Goal: Transaction & Acquisition: Obtain resource

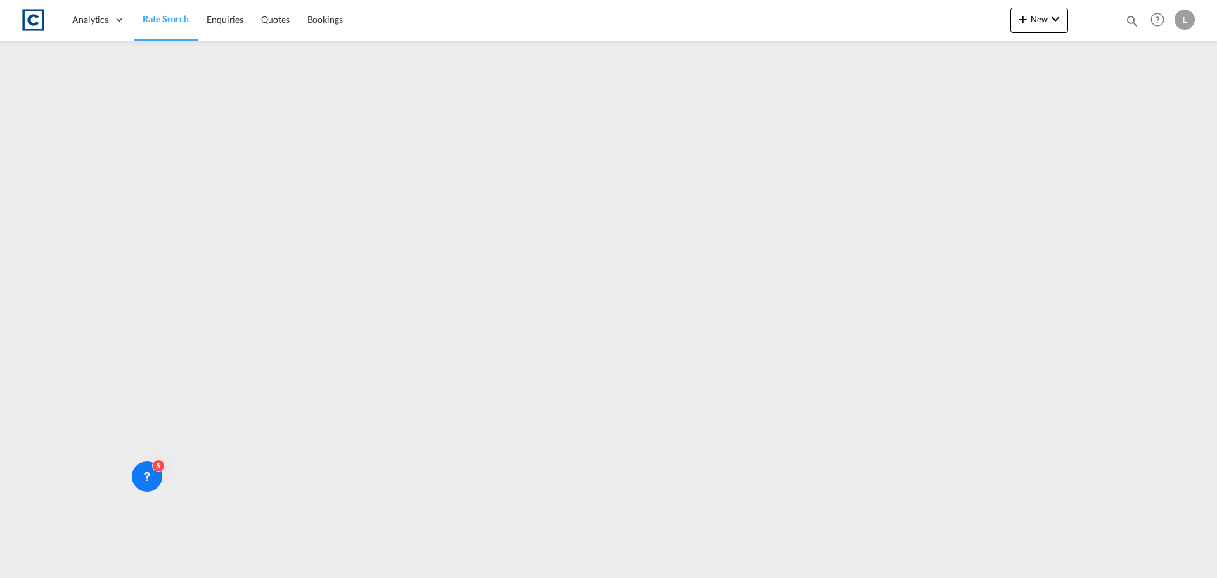
click at [195, 21] on link "Rate Search" at bounding box center [166, 19] width 64 height 41
click at [171, 14] on span "Rate Search" at bounding box center [166, 18] width 46 height 11
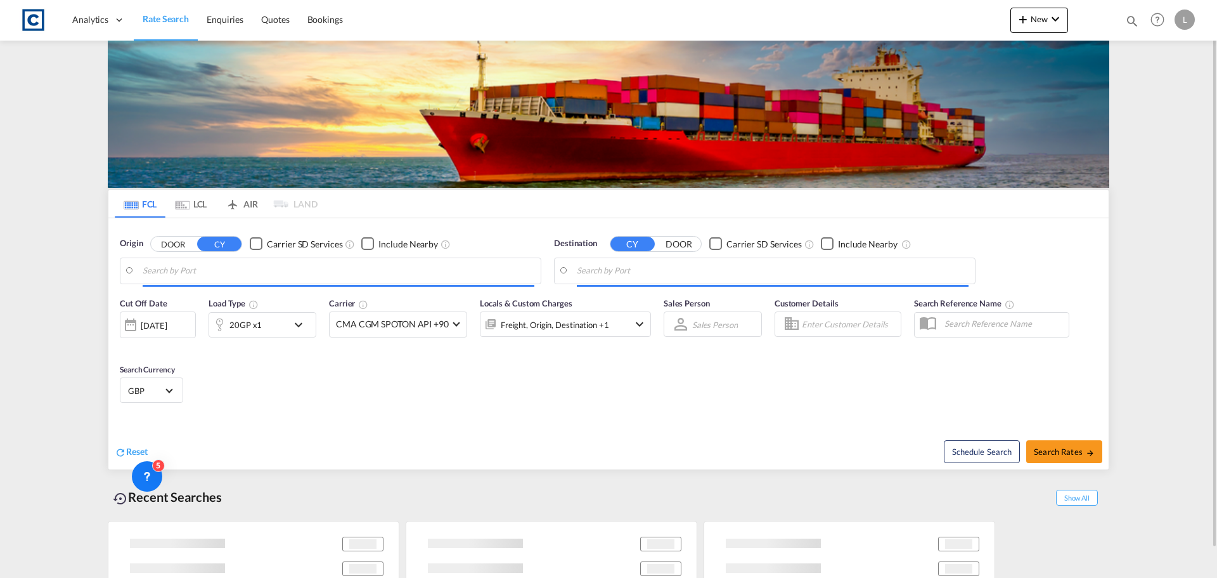
type input "GB-SG4, North Hertfordshire"
type input "Oakland, CA, USOAK"
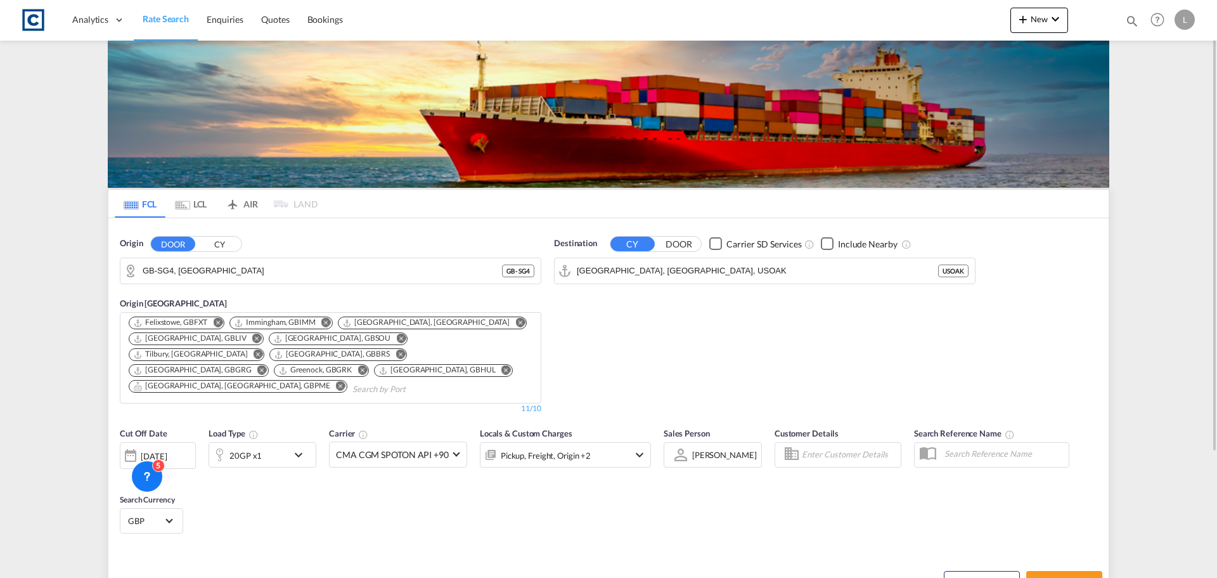
click at [224, 245] on button "CY" at bounding box center [219, 243] width 44 height 15
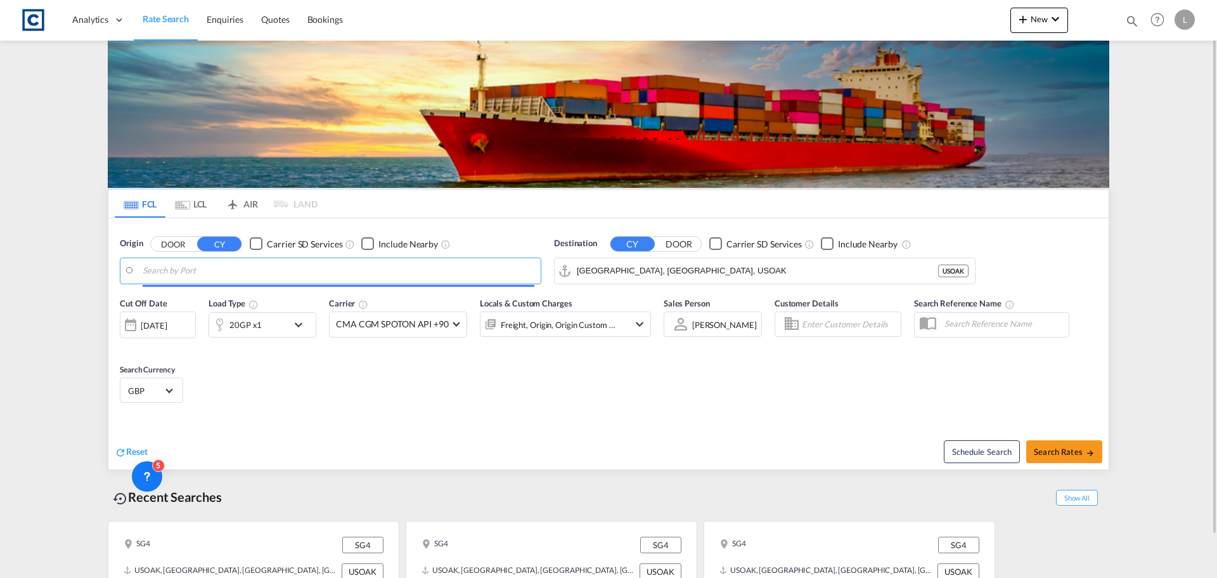
click at [236, 269] on input "Search by Port" at bounding box center [339, 270] width 392 height 19
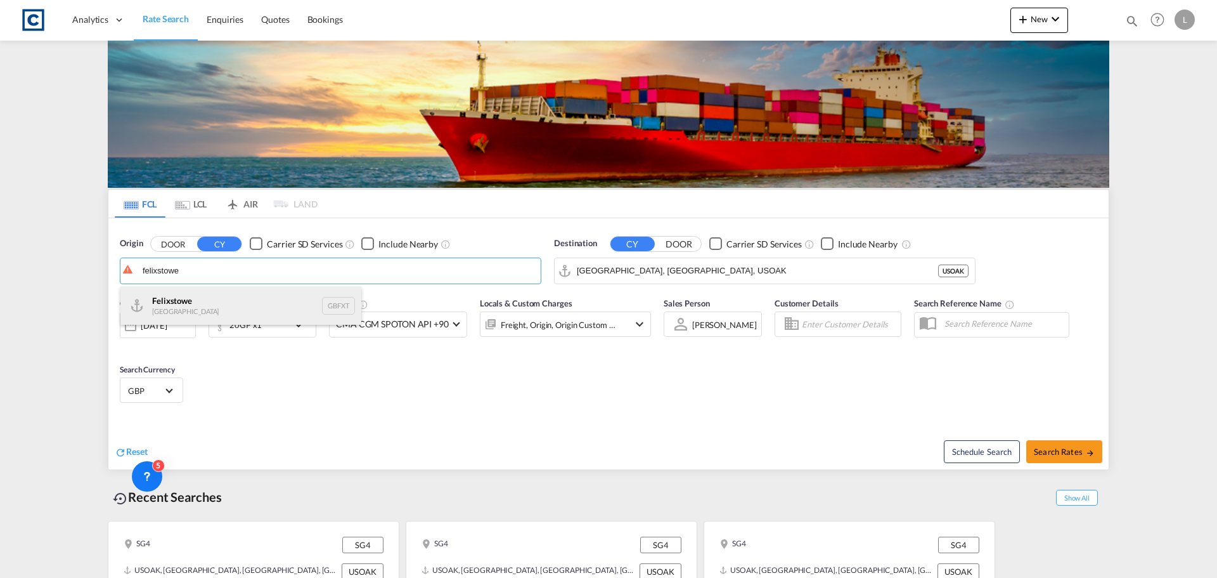
click at [245, 311] on div "Felixstowe United Kingdom GBFXT" at bounding box center [240, 306] width 241 height 38
type input "Felixstowe, GBFXT"
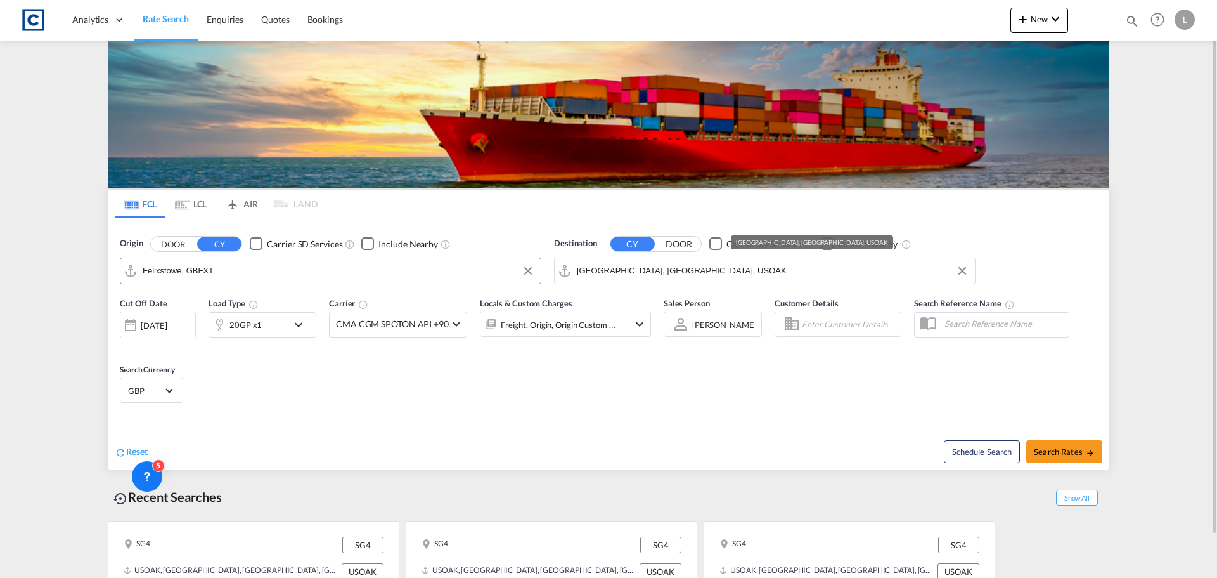
click at [661, 279] on input "Oakland, CA, USOAK" at bounding box center [773, 270] width 392 height 19
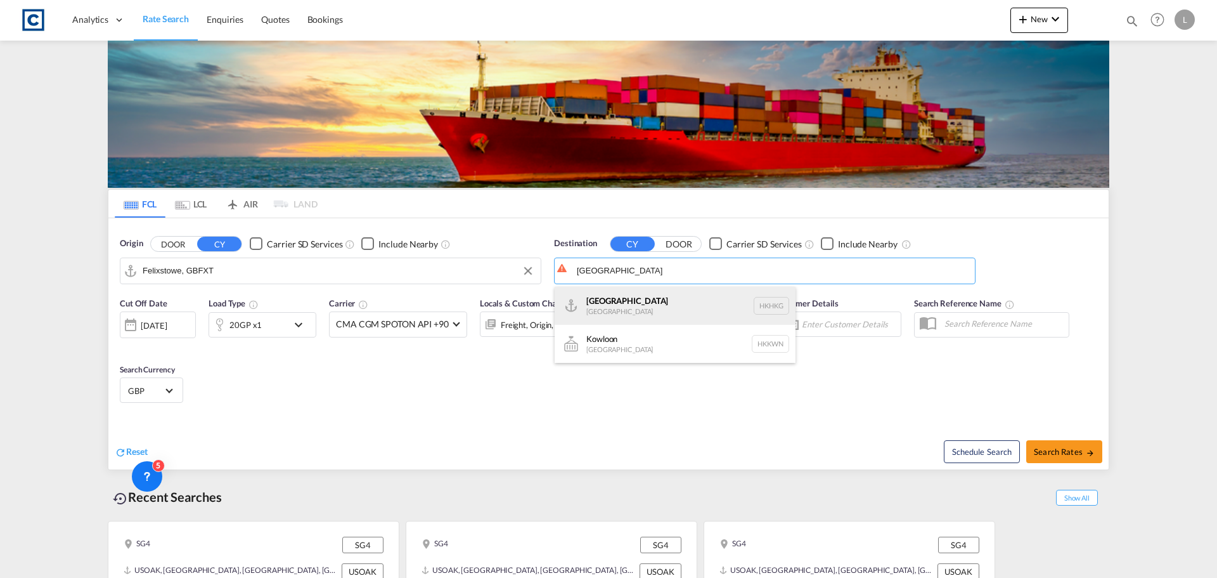
click at [616, 299] on div "Hong Kong Hong Kong HKHKG" at bounding box center [675, 306] width 241 height 38
type input "Hong Kong, HKHKG"
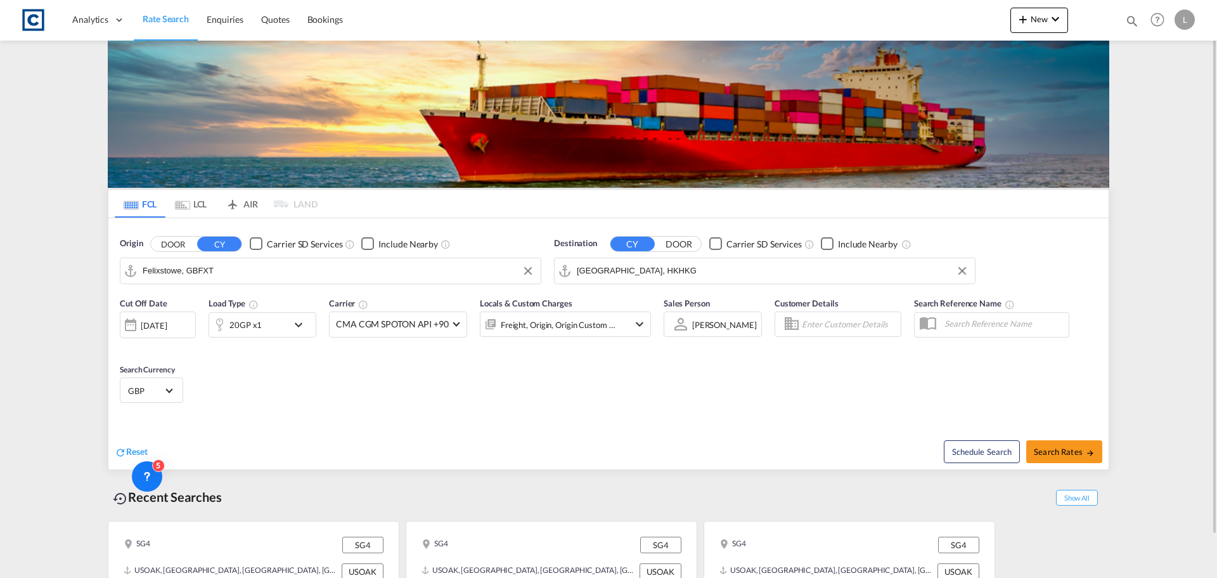
click at [274, 321] on div "20GP x1" at bounding box center [248, 324] width 79 height 25
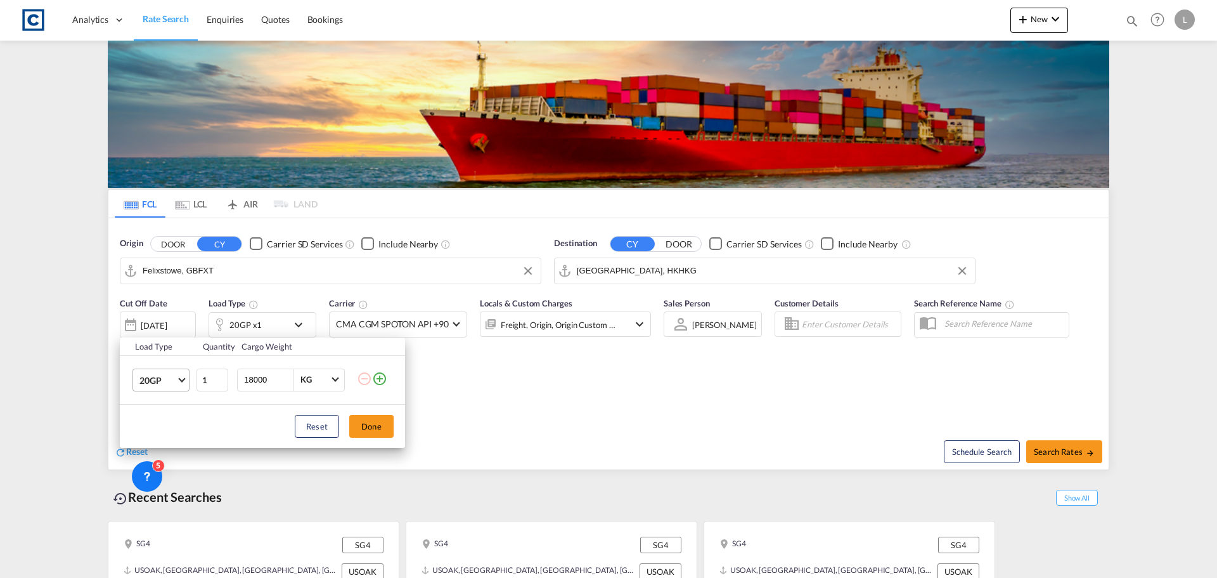
drag, startPoint x: 158, startPoint y: 380, endPoint x: 164, endPoint y: 391, distance: 11.9
click at [158, 382] on span "20GP" at bounding box center [157, 380] width 37 height 13
click at [150, 436] on div "40HC" at bounding box center [150, 440] width 23 height 13
click at [164, 375] on span "40HC" at bounding box center [157, 380] width 37 height 13
drag, startPoint x: 163, startPoint y: 378, endPoint x: 269, endPoint y: 405, distance: 109.8
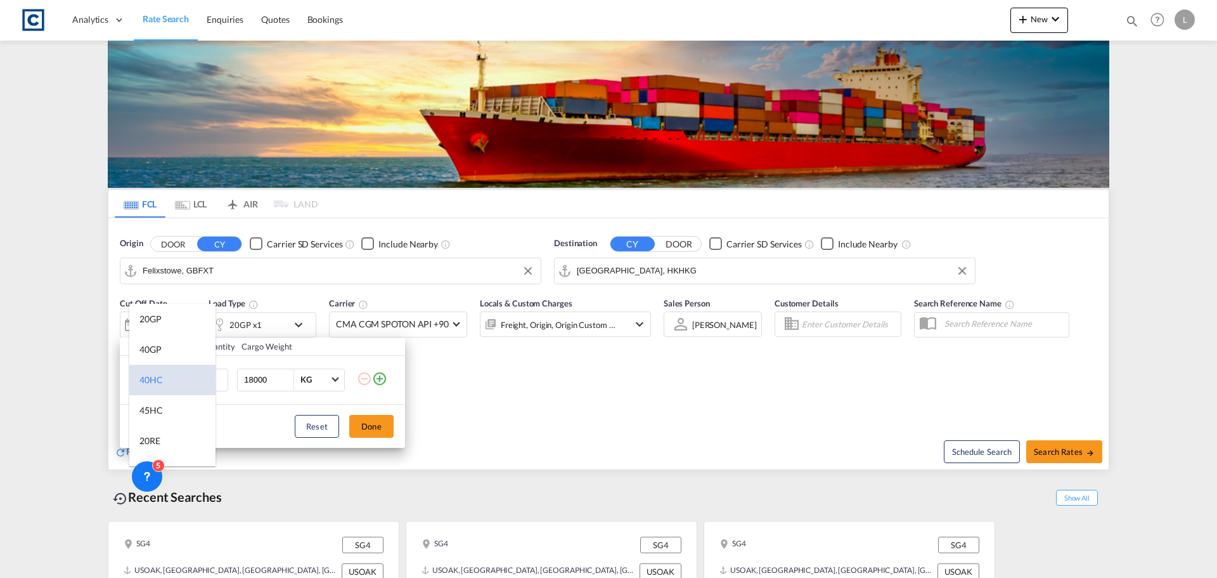
click at [166, 380] on md-option "40HC" at bounding box center [172, 380] width 86 height 30
click at [177, 382] on md-select-value "40HC" at bounding box center [163, 380] width 51 height 22
click at [167, 350] on md-option "40GP" at bounding box center [172, 349] width 86 height 30
click at [370, 420] on button "Done" at bounding box center [371, 426] width 44 height 23
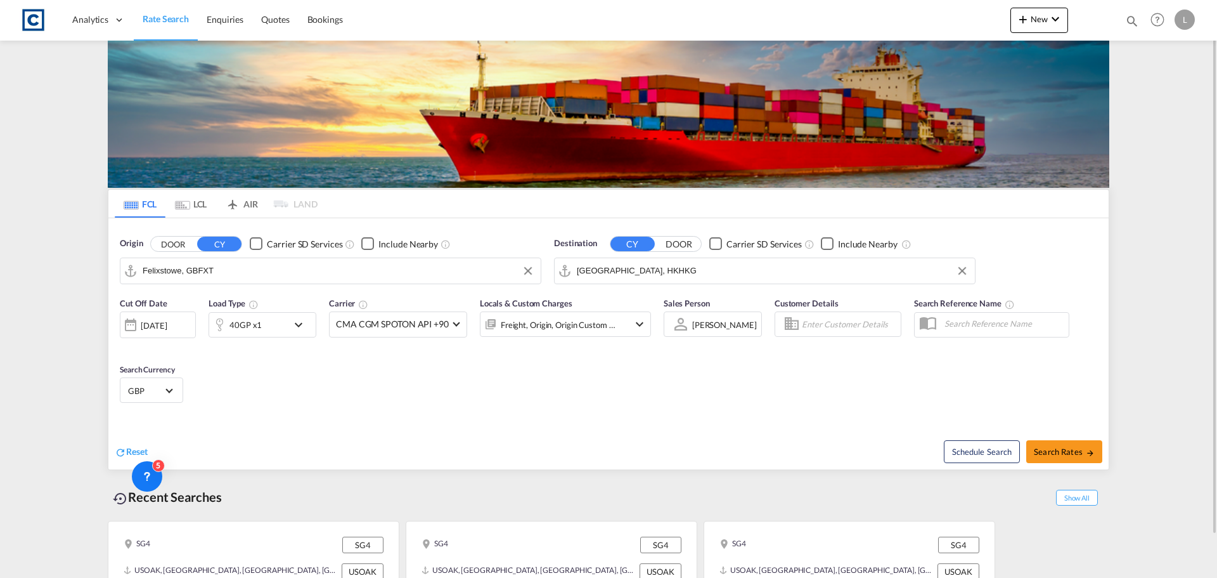
click at [167, 323] on div "[DATE]" at bounding box center [154, 325] width 26 height 11
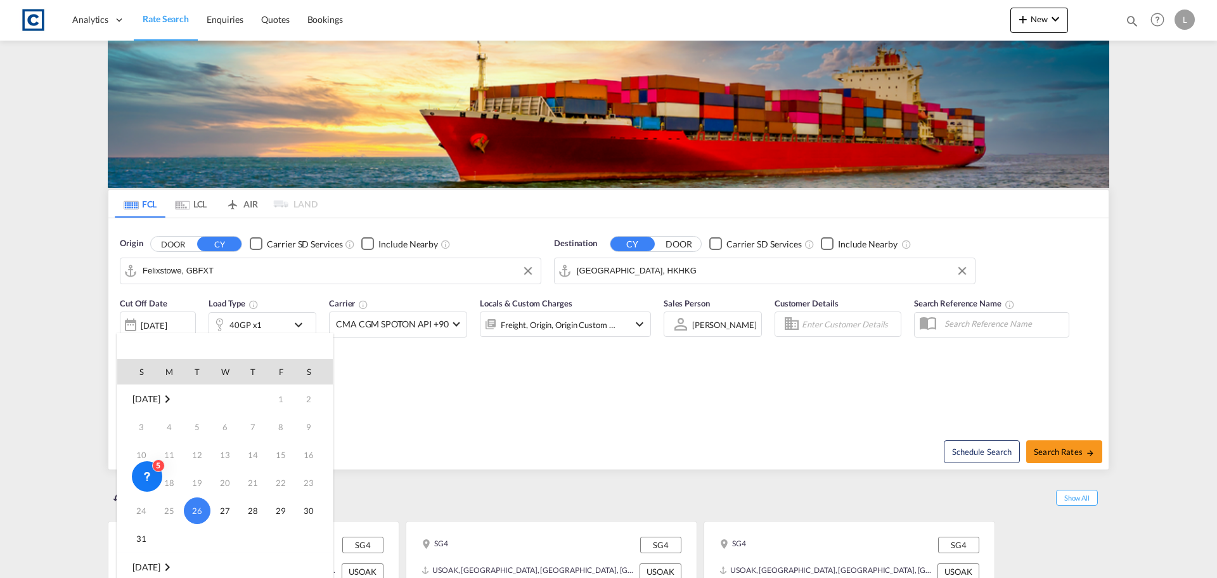
click at [153, 564] on span "Sep 2025" at bounding box center [145, 566] width 27 height 11
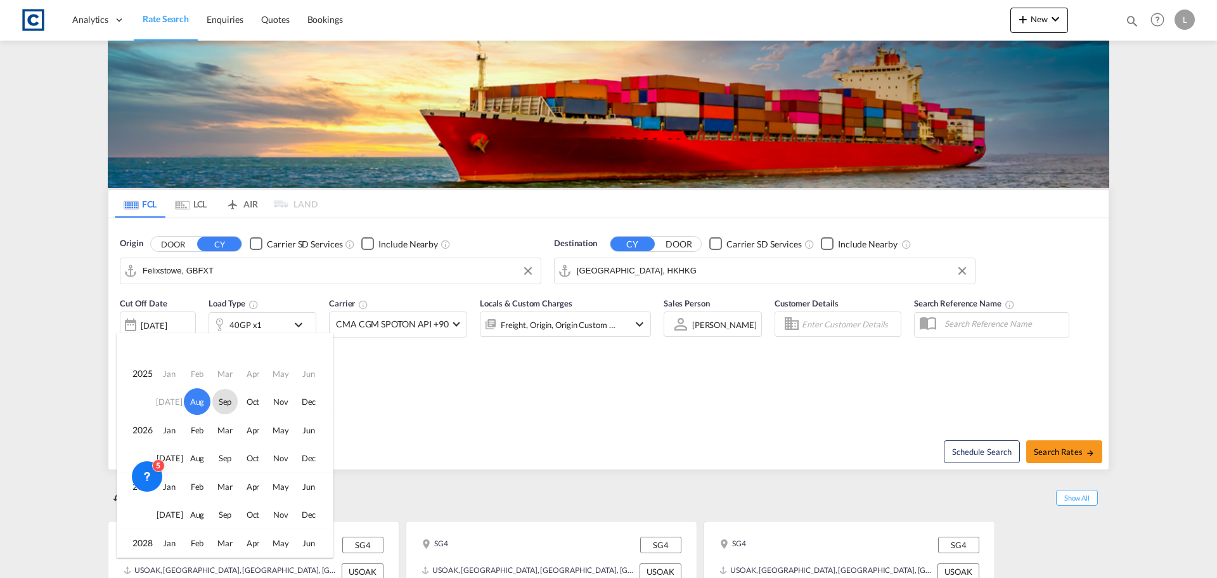
click at [224, 399] on span "Sep" at bounding box center [224, 401] width 25 height 25
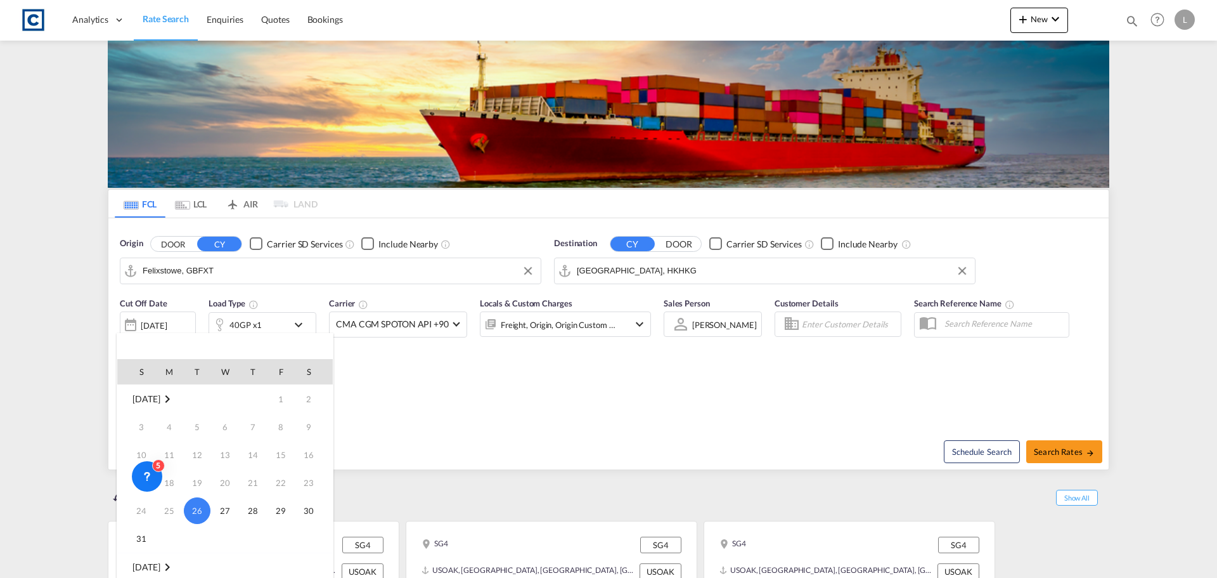
scroll to position [168, 0]
click at [164, 422] on span "1" at bounding box center [169, 426] width 25 height 25
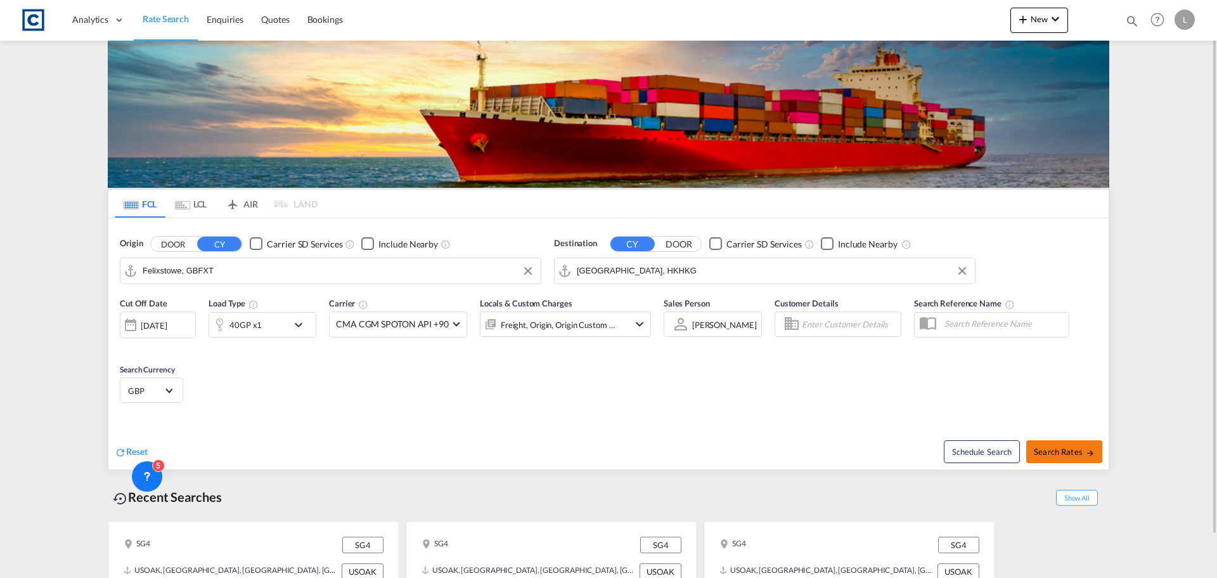
click at [1065, 461] on button "Search Rates" at bounding box center [1064, 451] width 76 height 23
type input "GBFXT to HKHKG / 1 Sep 2025"
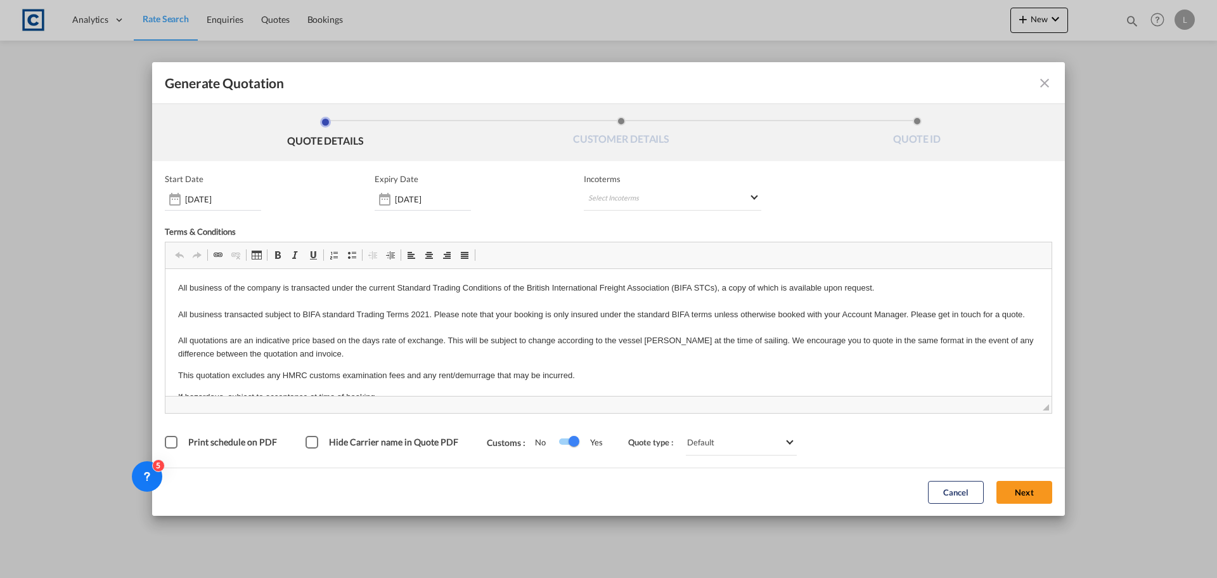
click at [1010, 494] on button "Next" at bounding box center [1025, 492] width 56 height 23
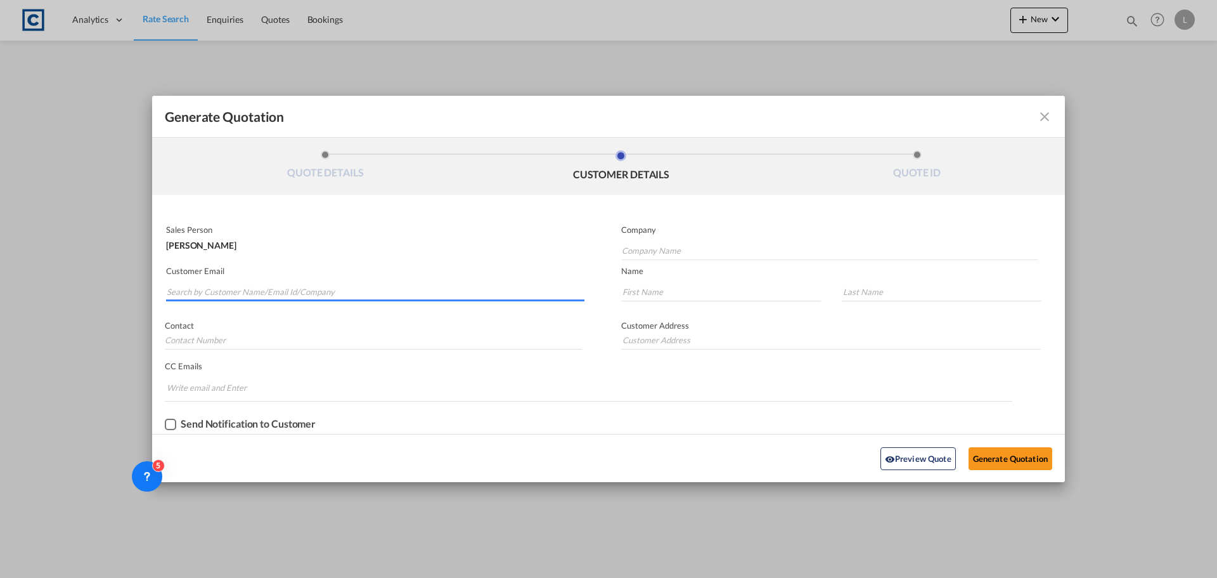
click at [340, 291] on input "Search by Customer Name/Email Id/Company" at bounding box center [376, 291] width 418 height 19
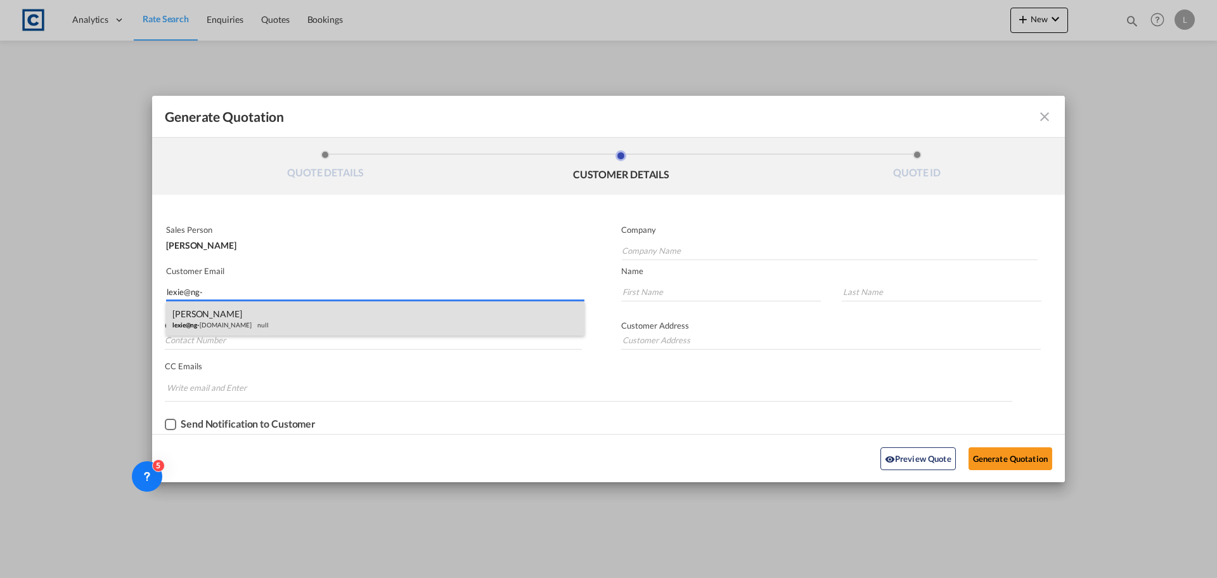
type input "lexie@ng-"
click at [273, 328] on div "Lexie Zhou lexie@ng- terminal.com null" at bounding box center [375, 318] width 418 height 34
type input "NG-Terminal"
type input "lexie@ng-terminal.com"
type input "Lexie"
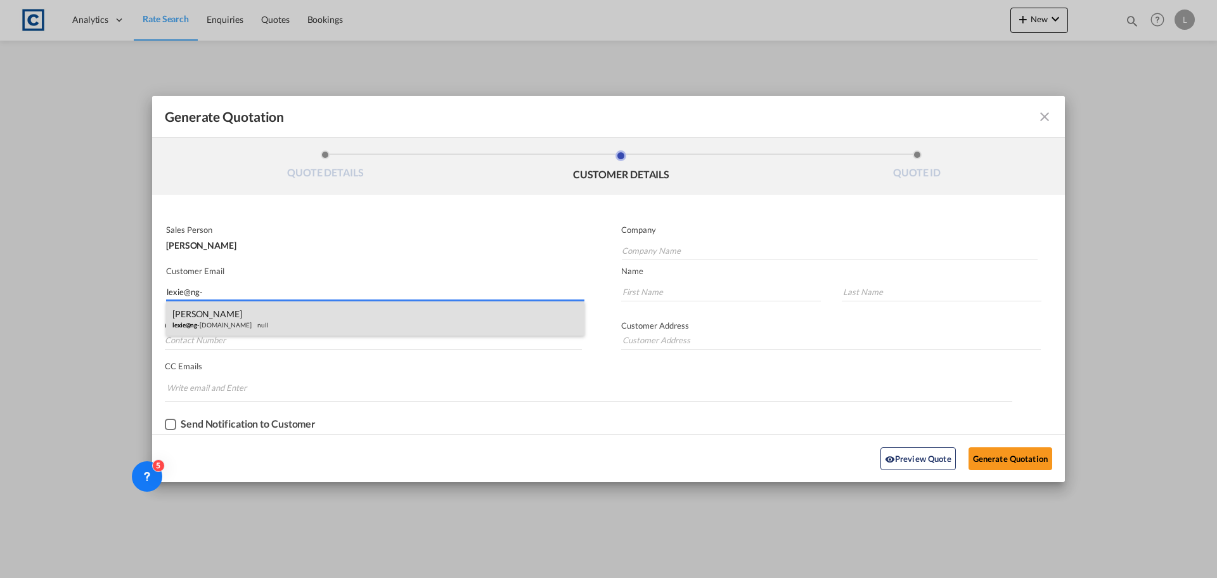
type input "Zhou"
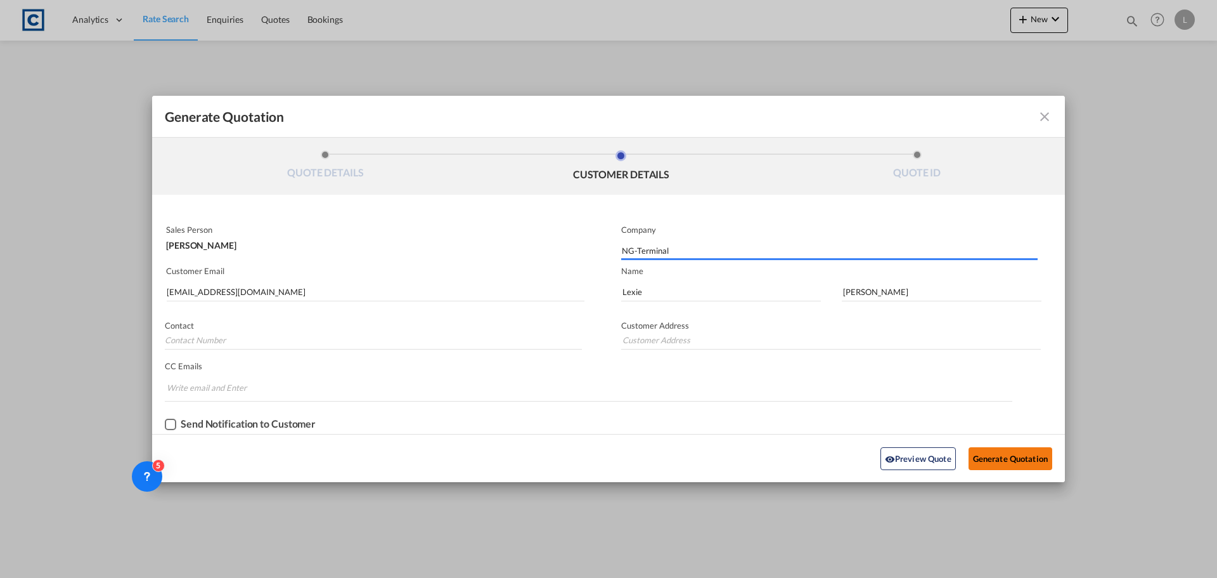
click at [1013, 455] on button "Generate Quotation" at bounding box center [1011, 458] width 84 height 23
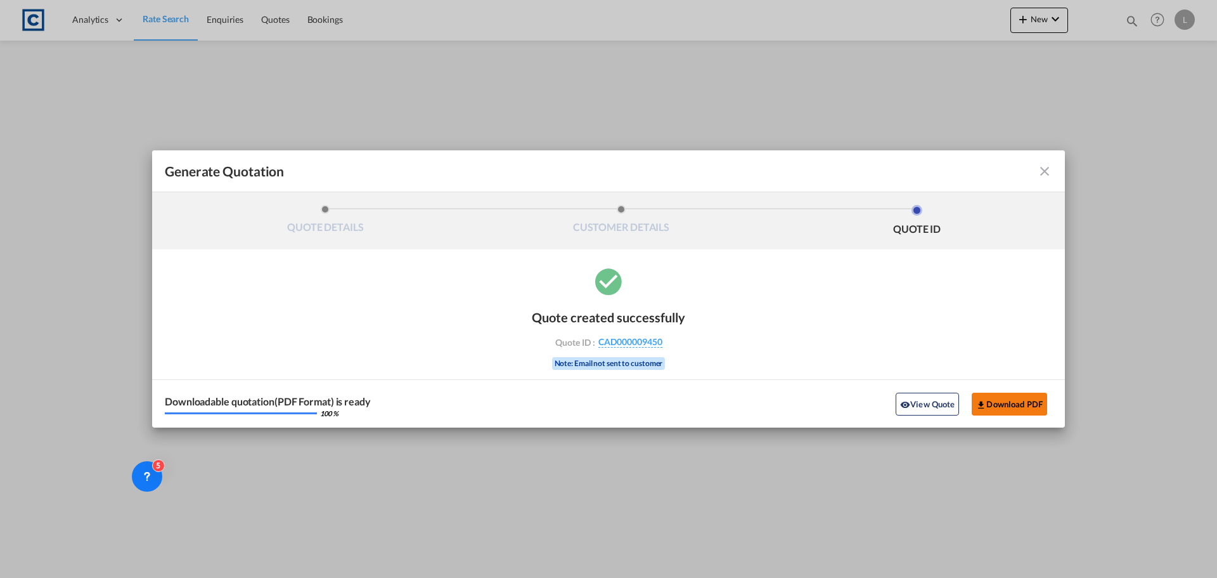
click at [1021, 401] on button "Download PDF" at bounding box center [1009, 403] width 75 height 23
click at [1046, 166] on md-icon "icon-close fg-AAA8AD cursor m-0" at bounding box center [1044, 171] width 15 height 15
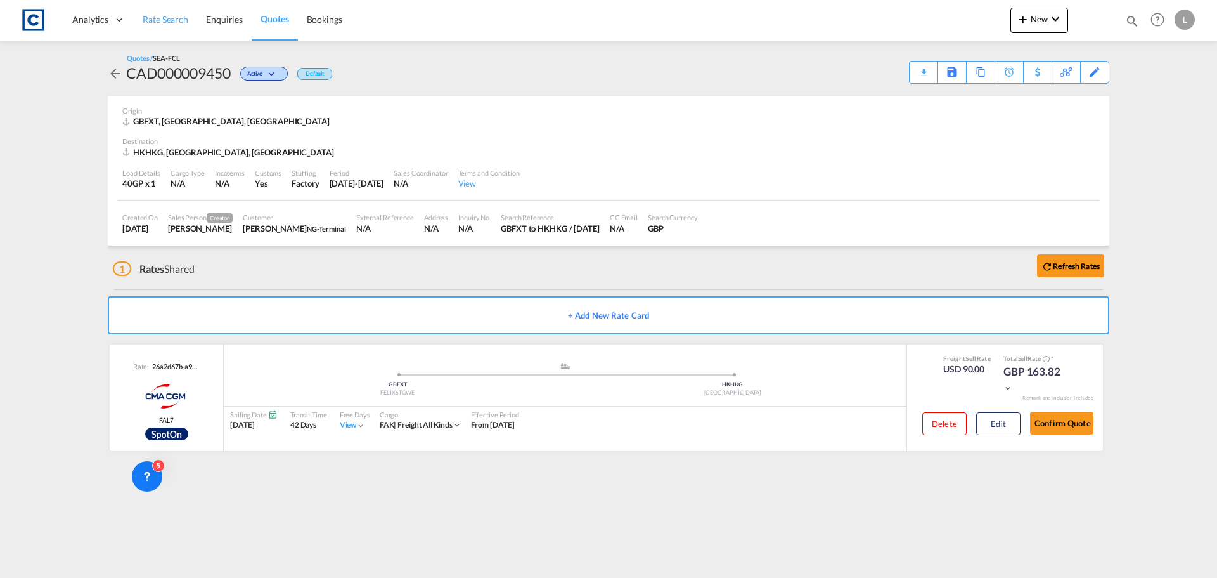
click at [178, 30] on link "Rate Search" at bounding box center [165, 19] width 63 height 41
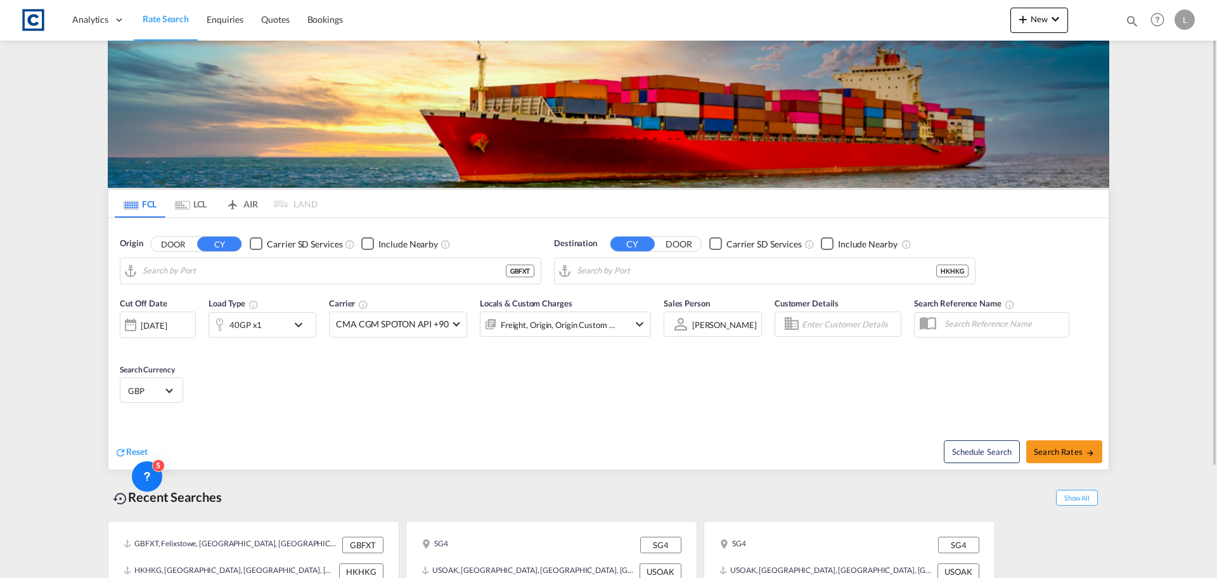
type input "Felixstowe, GBFXT"
type input "Hong Kong, HKHKG"
click at [186, 243] on button "DOOR" at bounding box center [173, 243] width 44 height 15
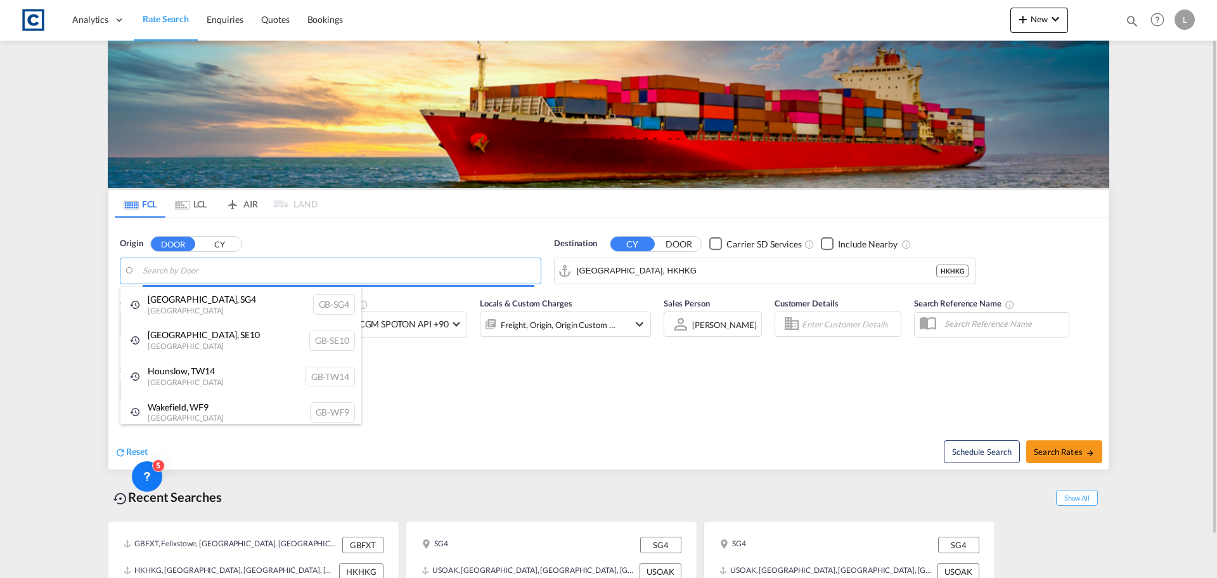
click at [196, 268] on body "Analytics Dashboard Rate Search Enquiries Quotes Bookings" at bounding box center [608, 289] width 1217 height 578
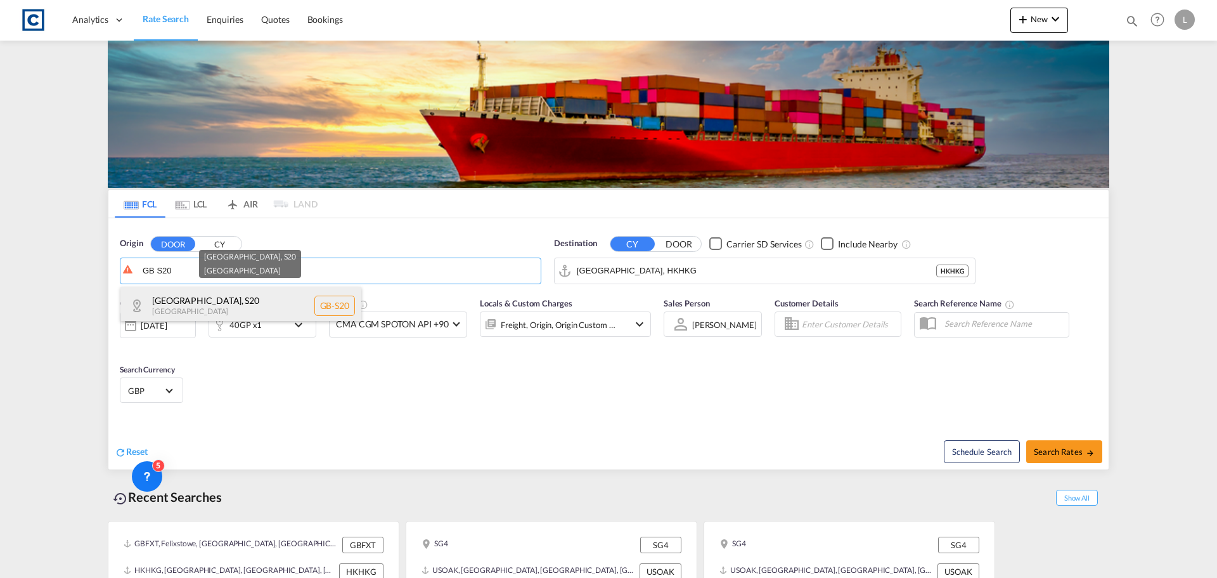
click at [201, 297] on div "Sheffield , S20 United Kingdom GB-S20" at bounding box center [240, 306] width 241 height 38
type input "GB-S20, [GEOGRAPHIC_DATA]"
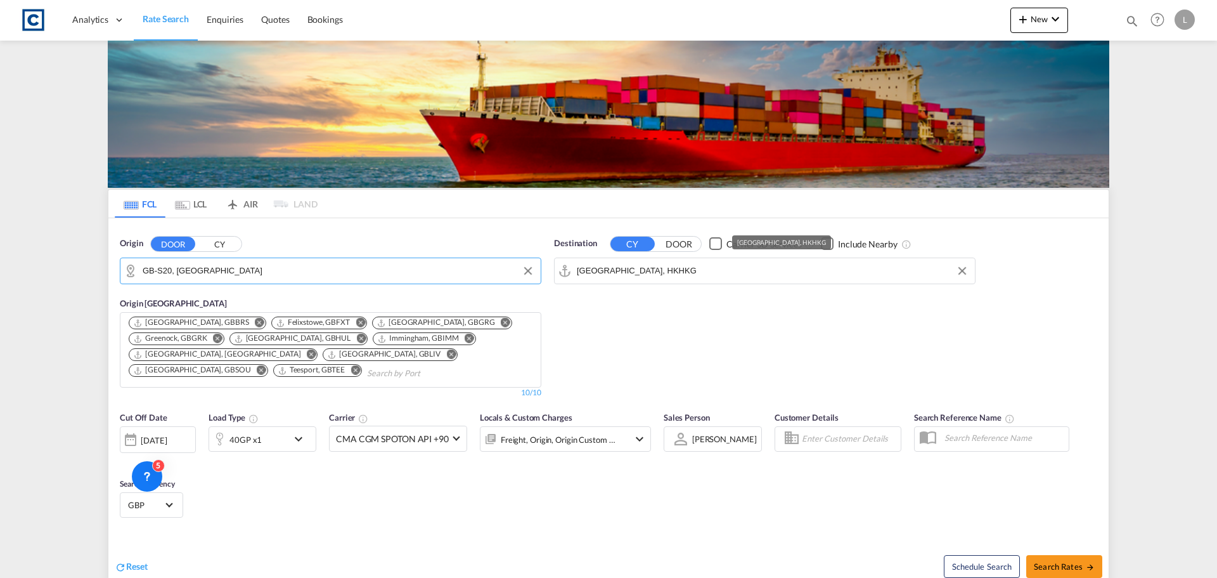
click at [686, 264] on input "Hong Kong, HKHKG" at bounding box center [773, 270] width 392 height 19
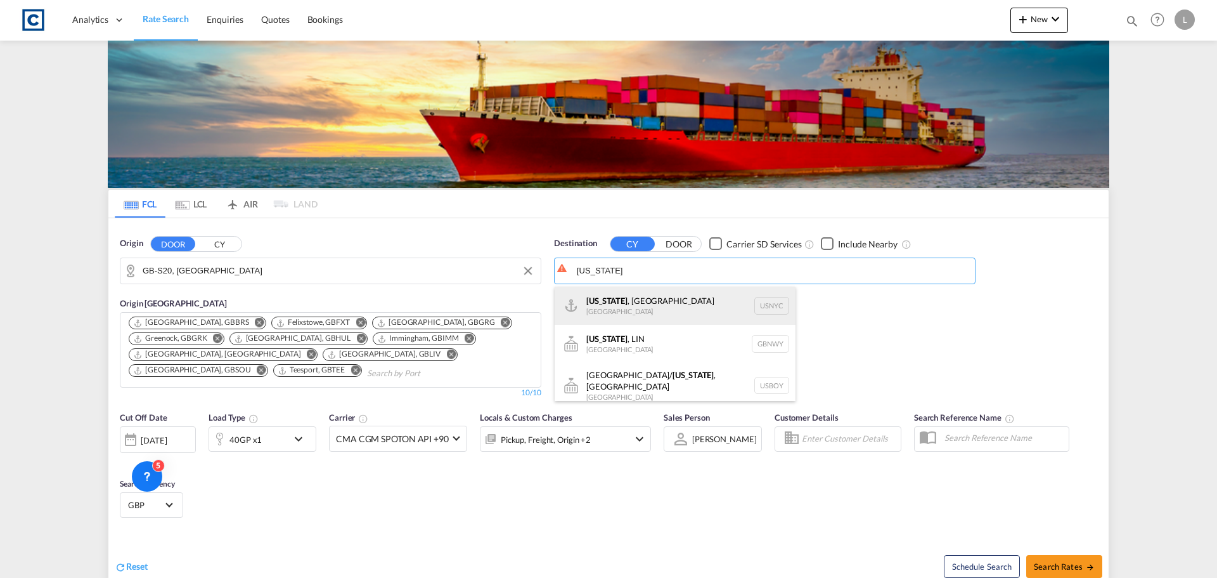
click at [669, 291] on div "New York , NY United States USNYC" at bounding box center [675, 306] width 241 height 38
type input "[US_STATE], [GEOGRAPHIC_DATA], USNYC"
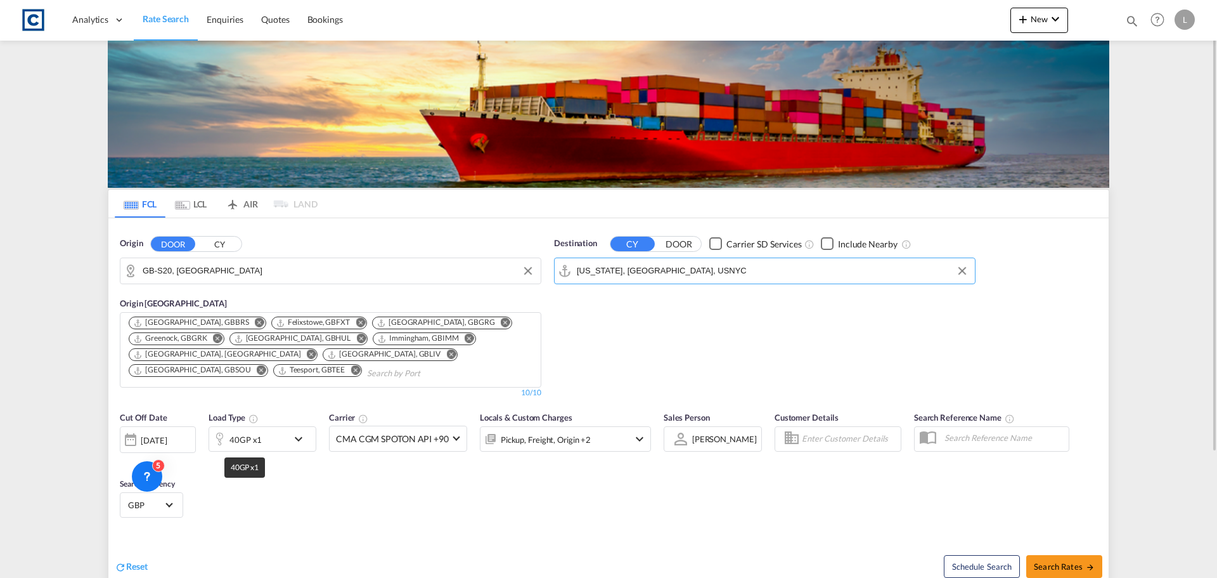
click at [235, 441] on div "40GP x1" at bounding box center [245, 439] width 32 height 18
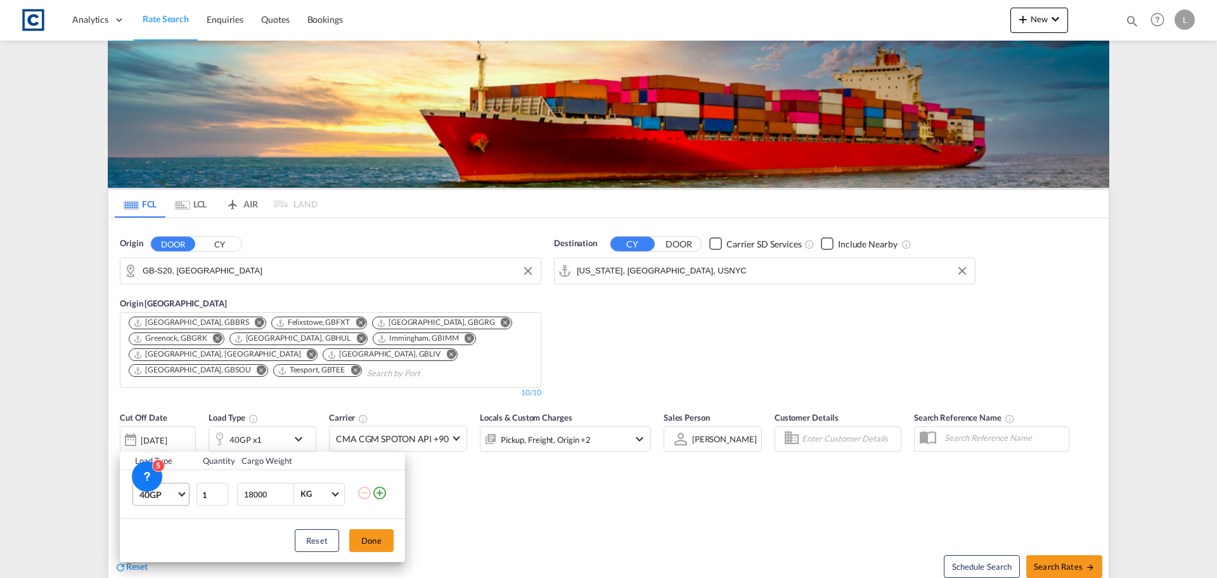
click at [170, 489] on span "40GP" at bounding box center [157, 494] width 37 height 13
click at [175, 486] on md-option "40HC" at bounding box center [172, 485] width 86 height 30
click at [369, 546] on button "Done" at bounding box center [371, 540] width 44 height 23
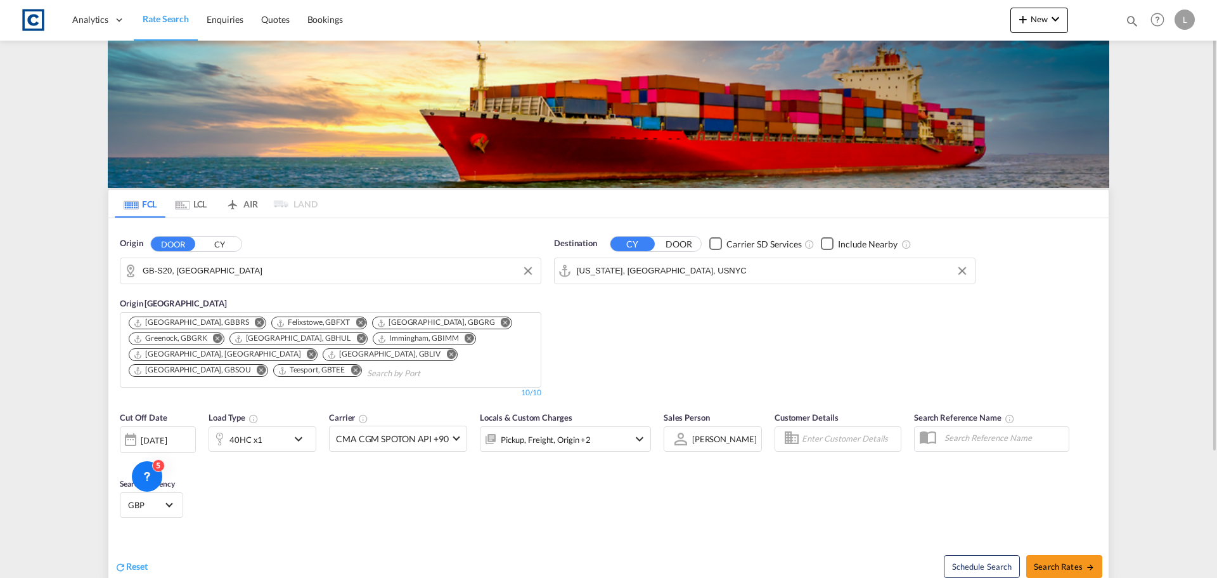
click at [148, 439] on div "[DATE]" at bounding box center [154, 439] width 26 height 11
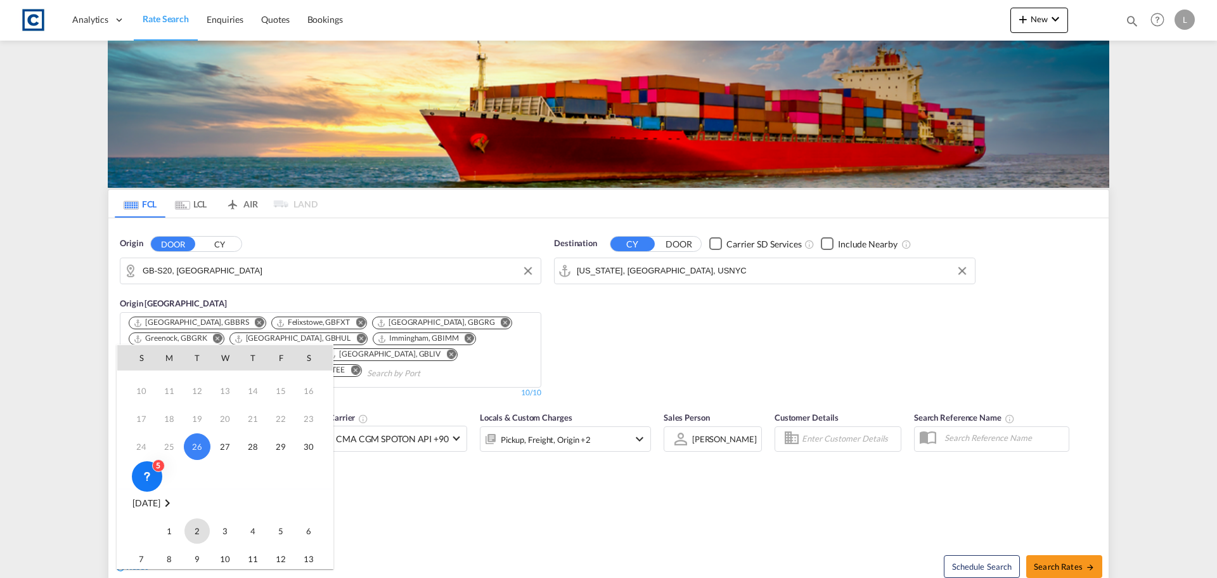
scroll to position [63, 0]
click at [165, 517] on span "1" at bounding box center [169, 517] width 25 height 25
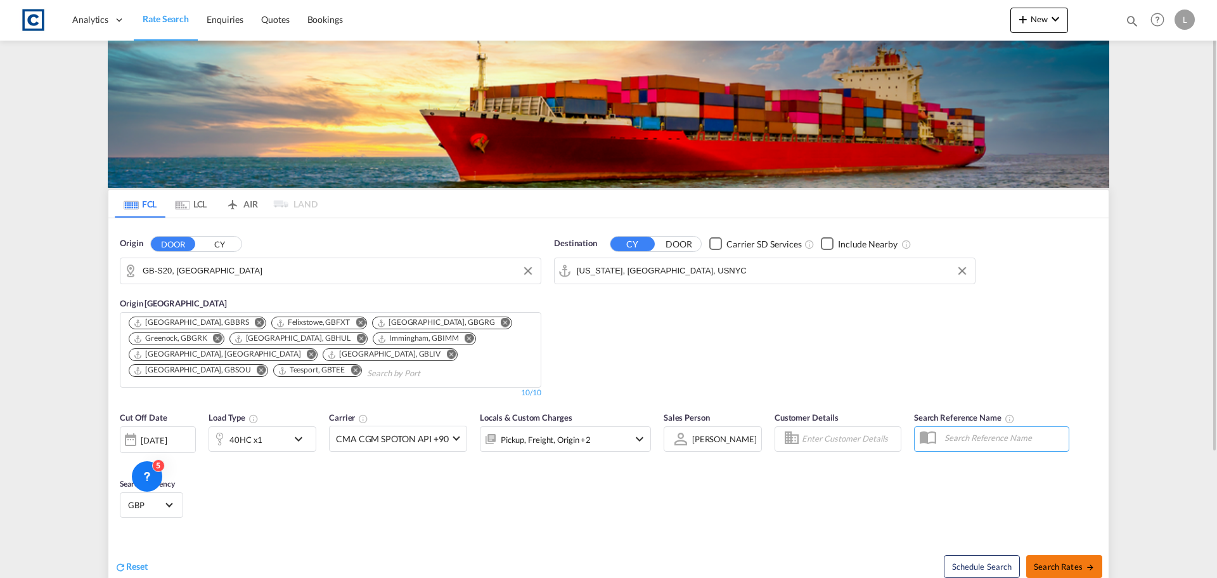
click at [1080, 572] on button "Search Rates" at bounding box center [1064, 566] width 76 height 23
type input "S20 to USNYC / 1 Sep 2025"
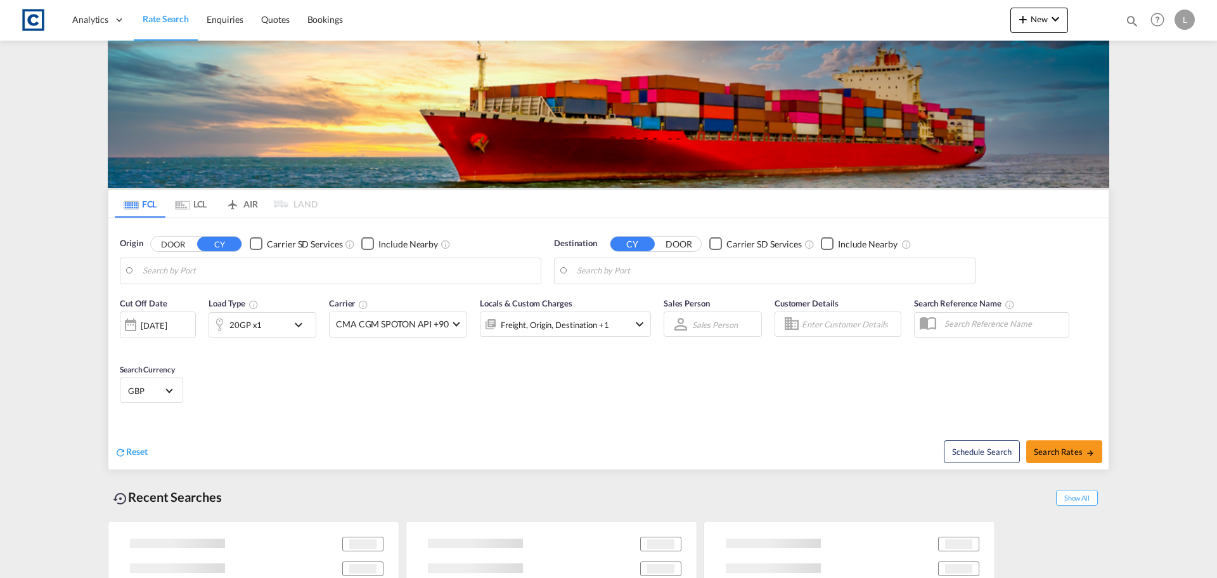
type input "GB-S20, [GEOGRAPHIC_DATA]"
type input "[US_STATE], [GEOGRAPHIC_DATA], USNYC"
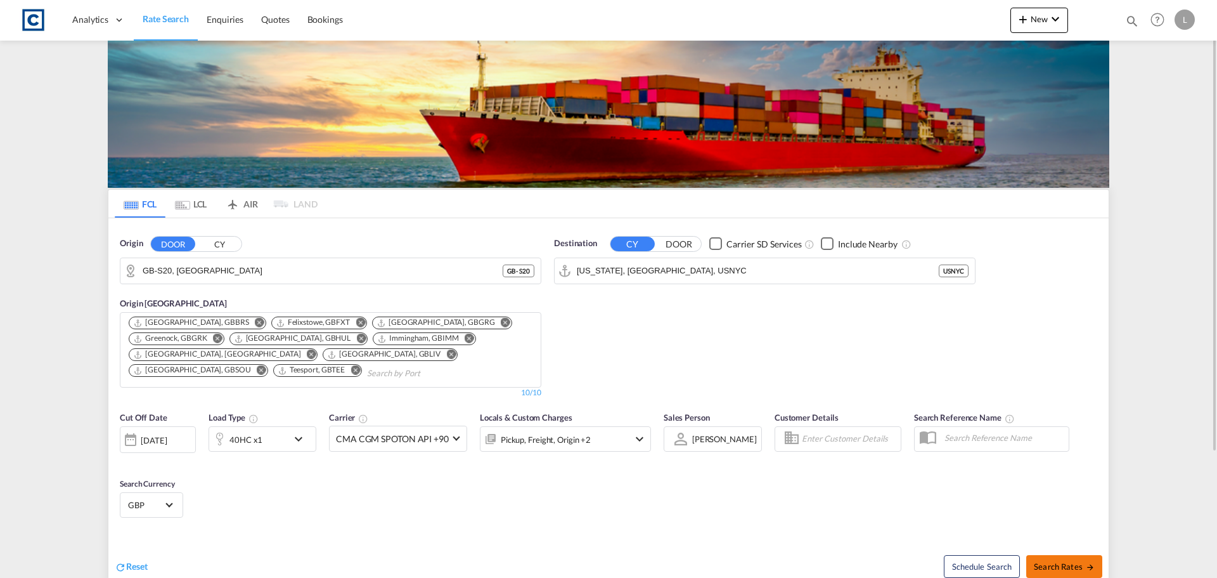
click at [1062, 566] on span "Search Rates" at bounding box center [1064, 566] width 61 height 10
type input "S20 to USNYC / [DATE]"
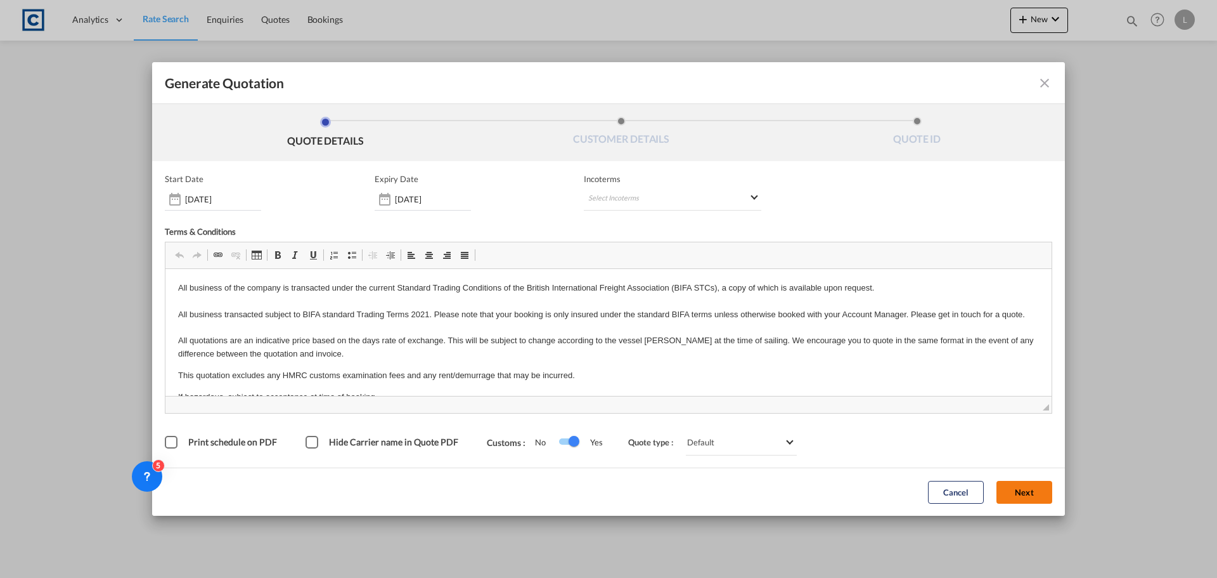
click at [1033, 492] on button "Next" at bounding box center [1025, 492] width 56 height 23
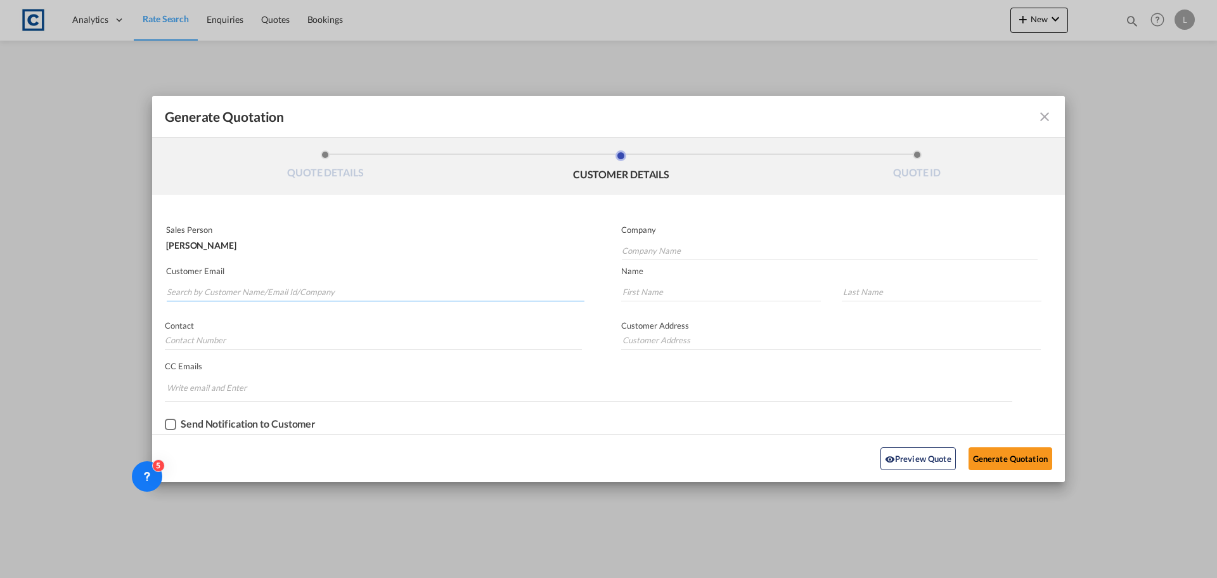
click at [323, 284] on input "Search by Customer Name/Email Id/Company" at bounding box center [376, 291] width 418 height 19
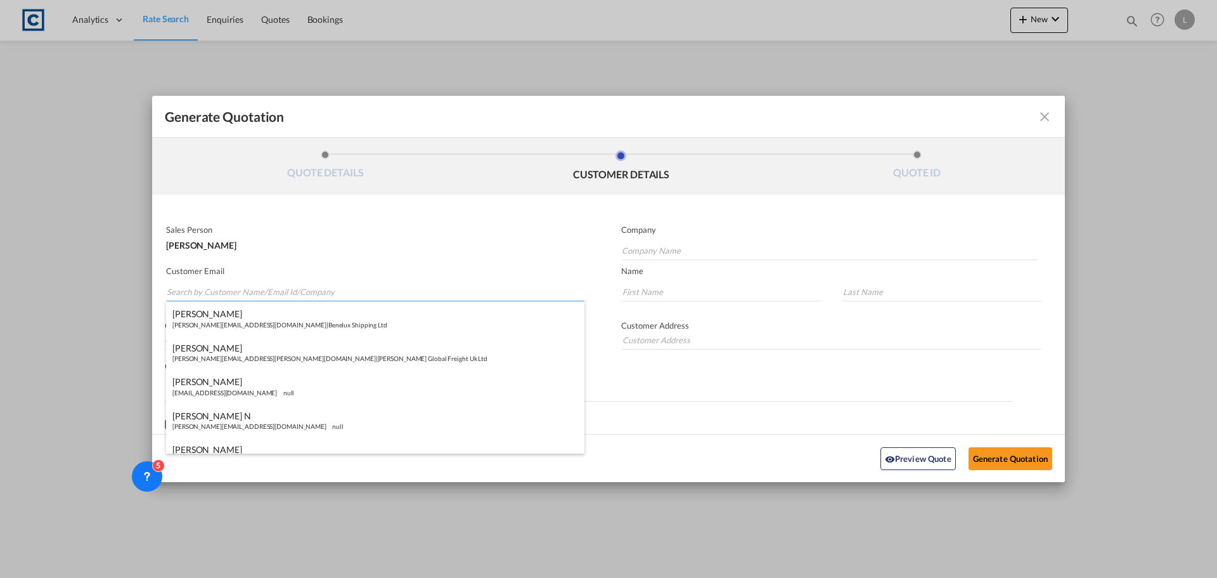
type input "M"
type input "."
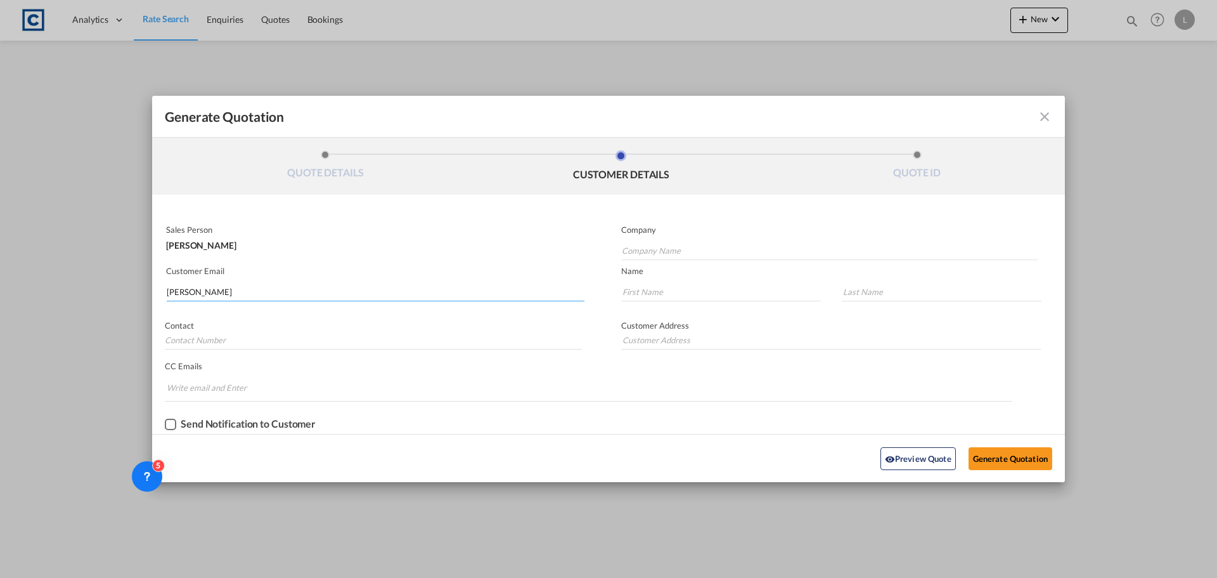
drag, startPoint x: 224, startPoint y: 292, endPoint x: 79, endPoint y: 282, distance: 145.5
click at [79, 282] on div "Generate Quotation QUOTE DETAILS CUSTOMER DETAILS QUOTE ID Start Date [DATE] Ex…" at bounding box center [608, 289] width 1217 height 578
type input "[PERSON_NAME][EMAIL_ADDRESS][DOMAIN_NAME]"
click at [671, 247] on input "Company Name" at bounding box center [830, 250] width 416 height 19
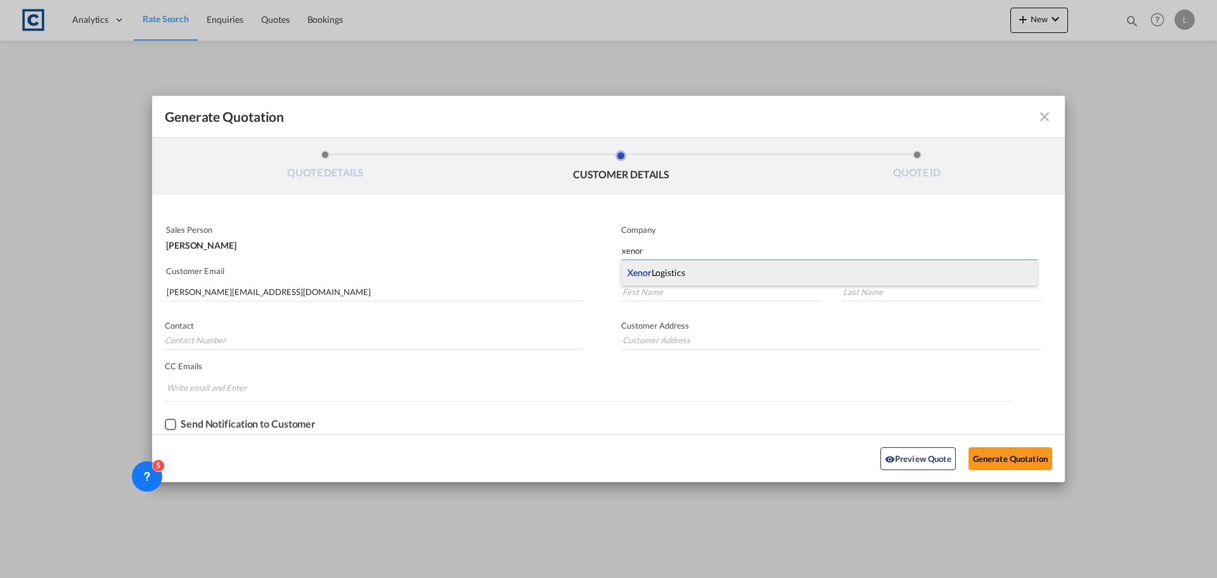
click at [662, 266] on div "Xenor Logistics" at bounding box center [829, 272] width 416 height 25
type input "Xenor Logistics"
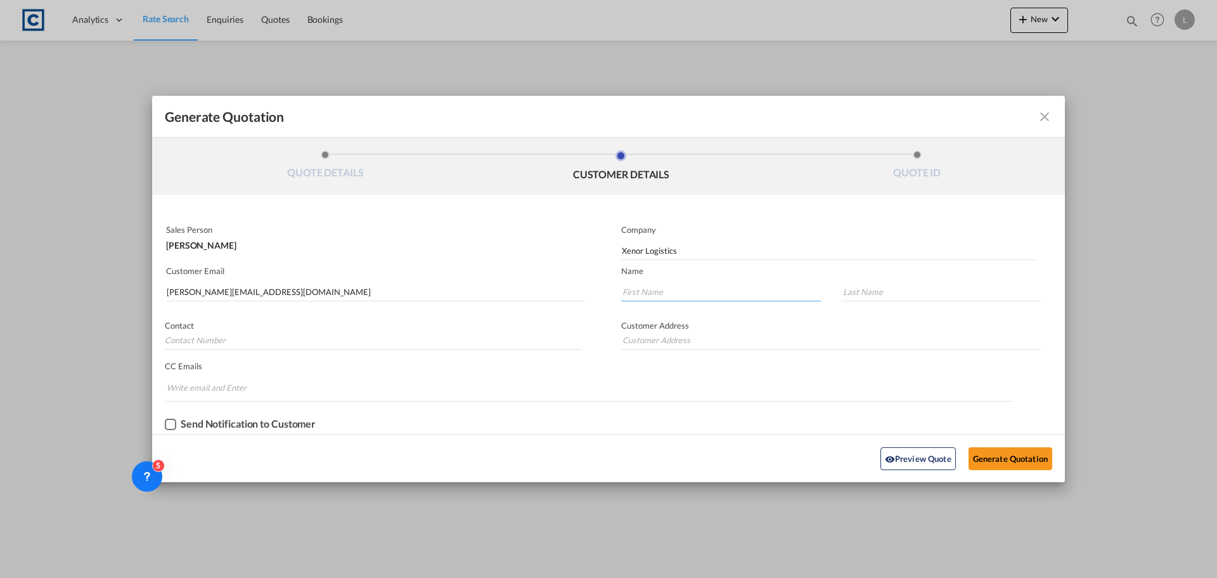
click at [681, 297] on input "Generate QuotationQUOTE ..." at bounding box center [721, 291] width 200 height 19
type input "Naedeane"
type input "[PERSON_NAME]"
click at [1037, 454] on button "Generate Quotation" at bounding box center [1011, 458] width 84 height 23
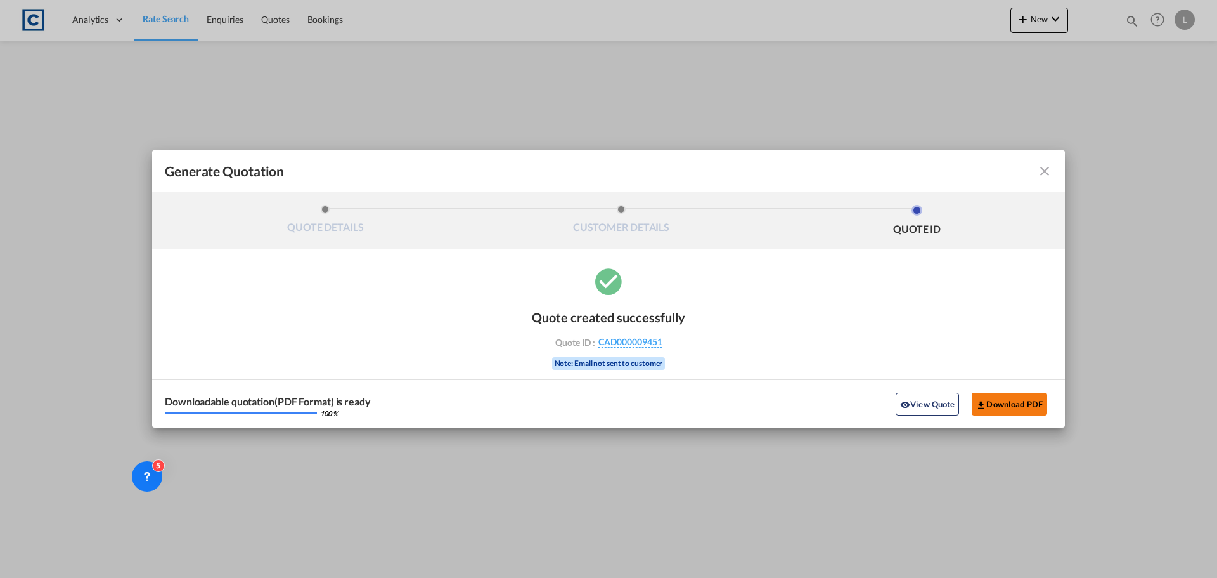
click at [1008, 403] on button "Download PDF" at bounding box center [1009, 403] width 75 height 23
